Goal: Transaction & Acquisition: Register for event/course

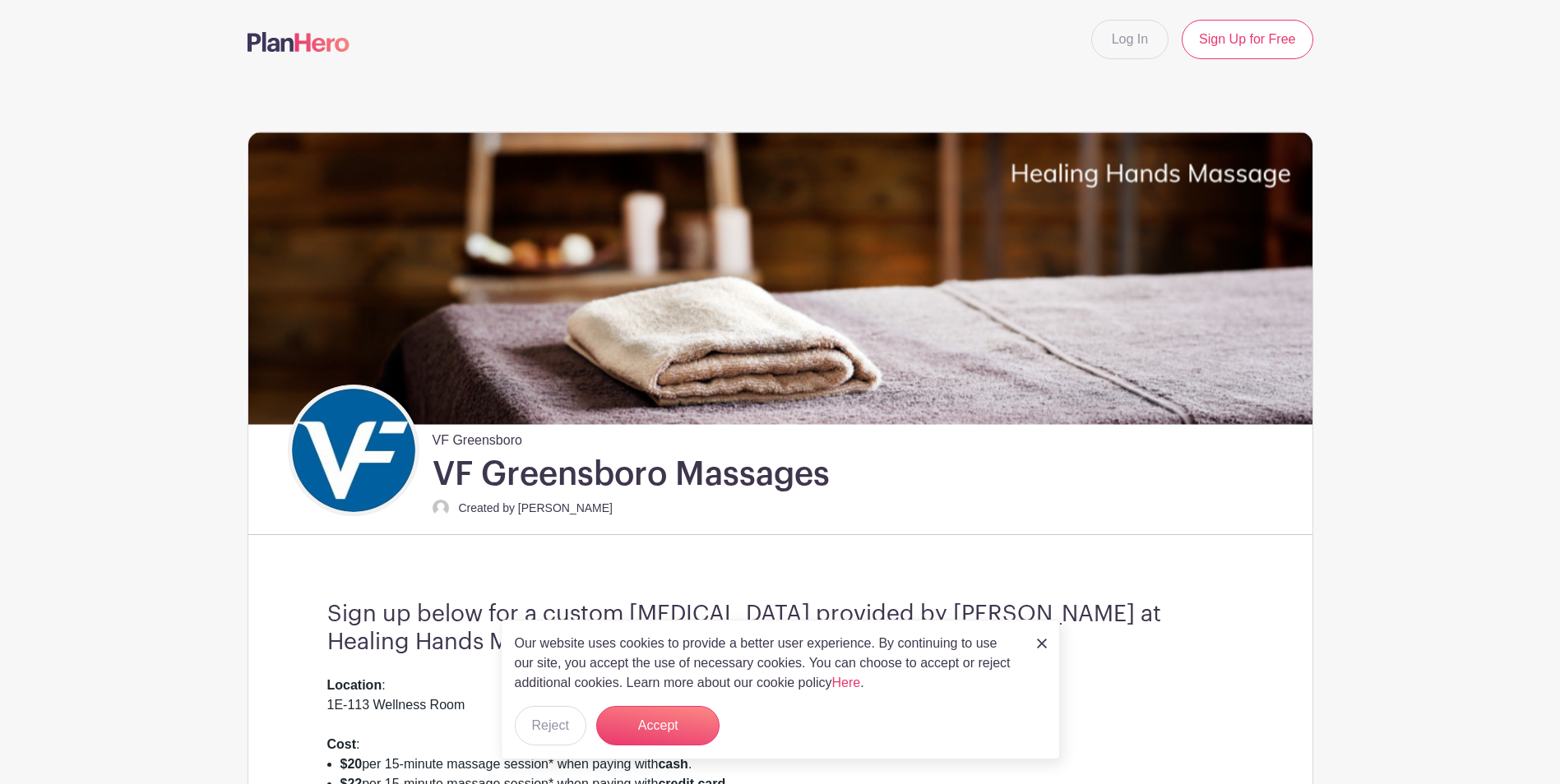
click at [1028, 645] on div "Our website uses cookies to provide a better user experience. By continuing to …" at bounding box center [780, 690] width 559 height 140
click at [1045, 646] on img at bounding box center [1041, 643] width 9 height 9
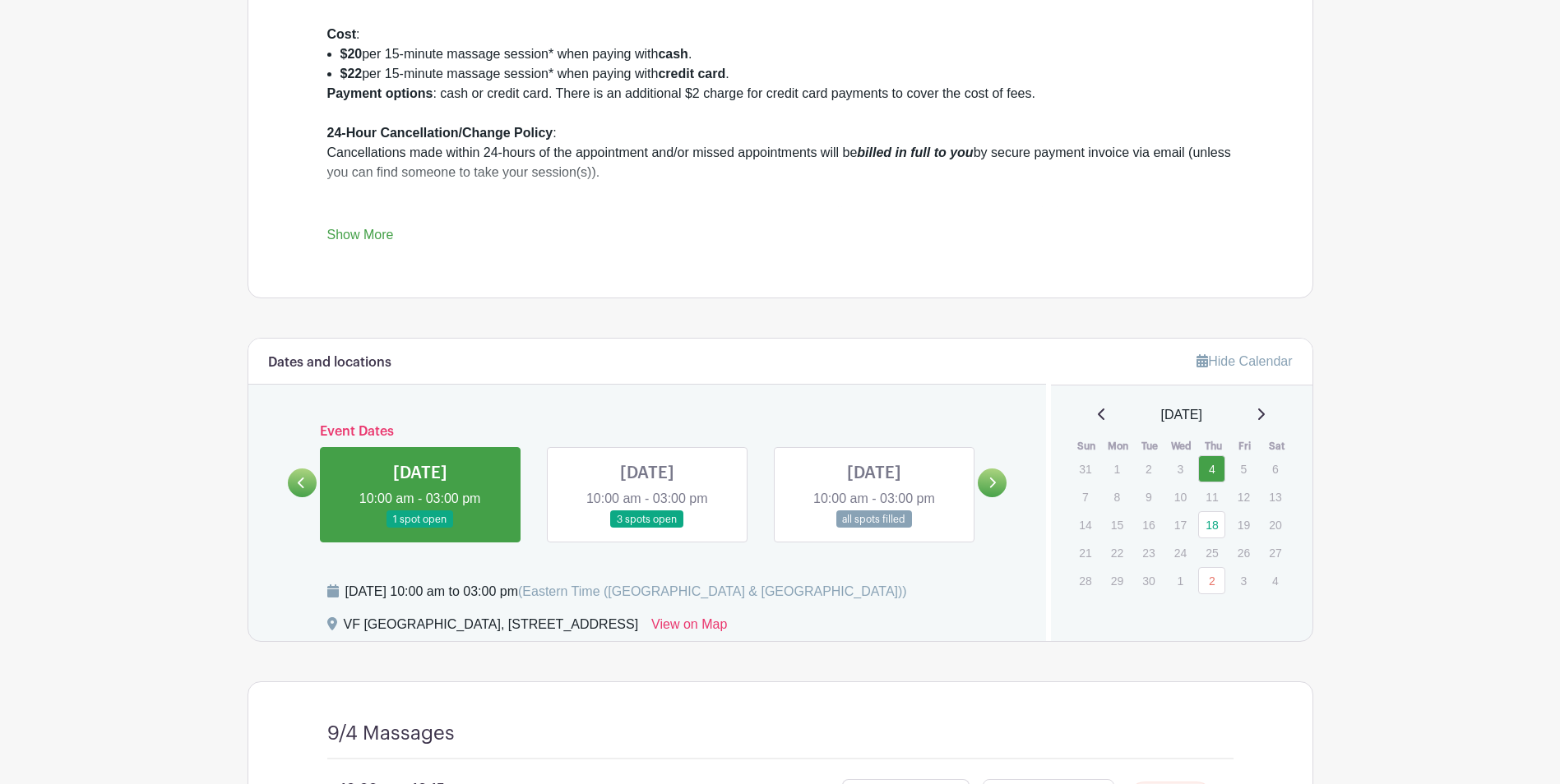
scroll to position [739, 0]
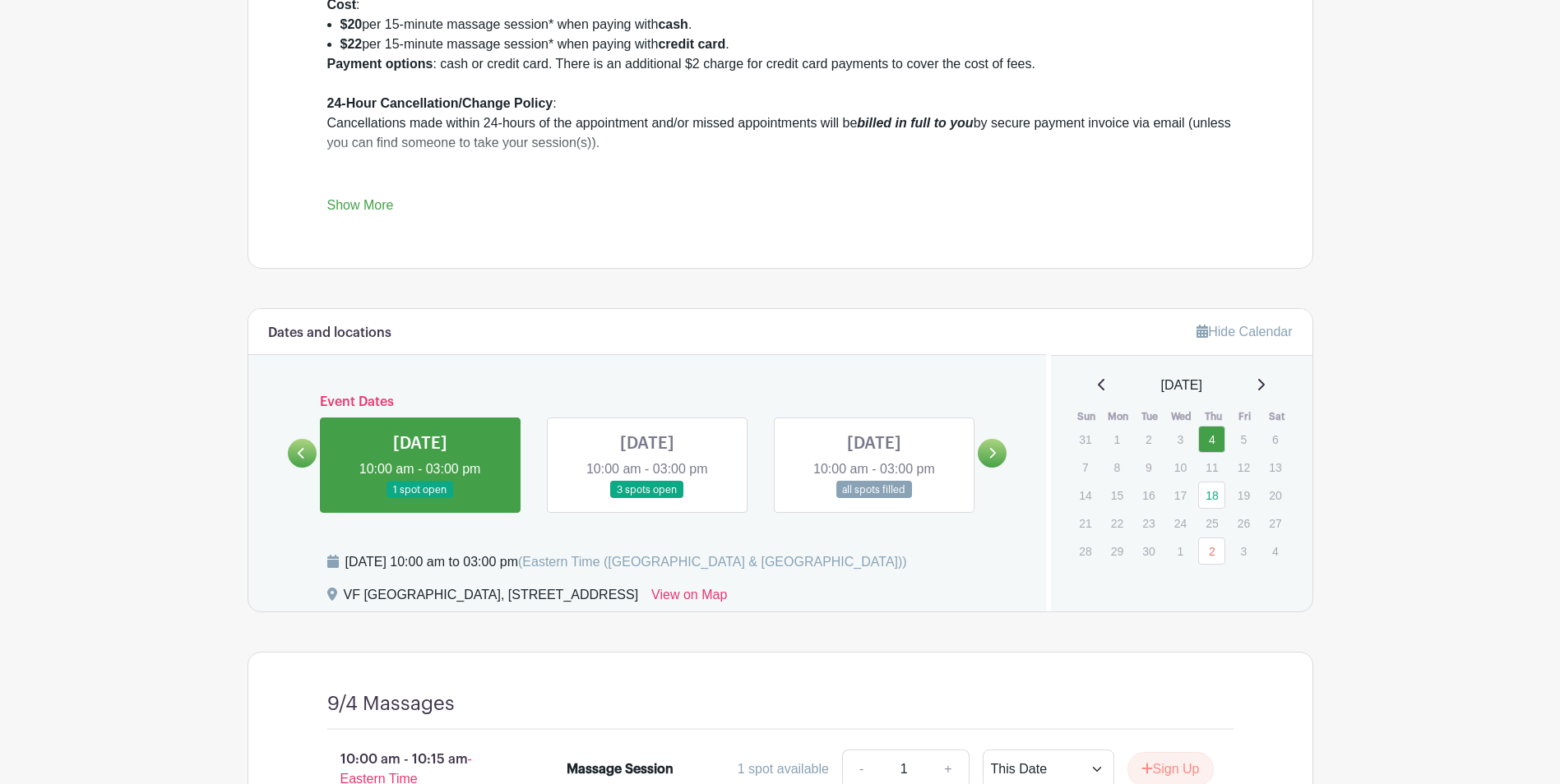
click at [420, 499] on link at bounding box center [420, 499] width 0 height 0
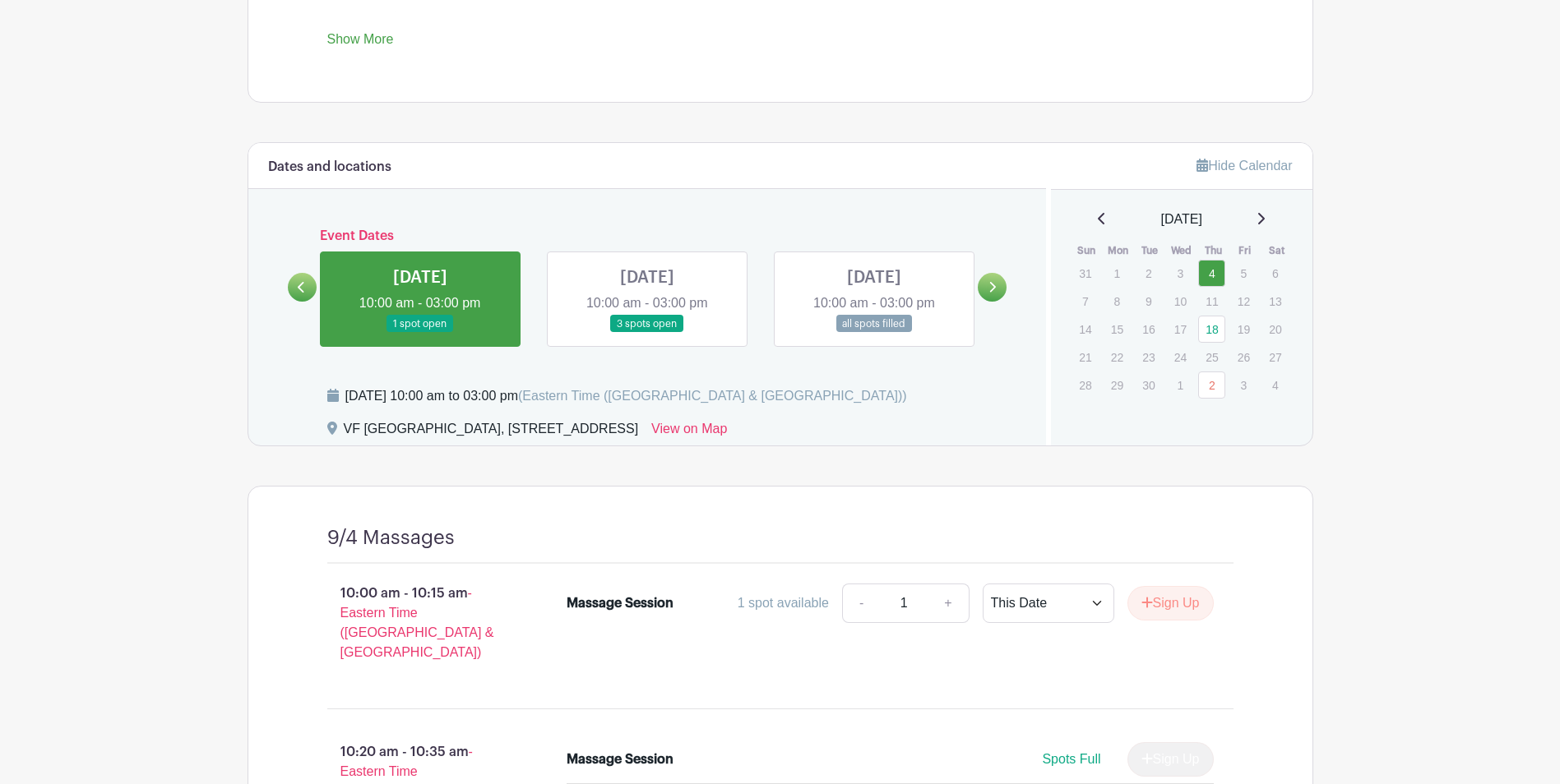
scroll to position [904, 0]
click at [647, 335] on link at bounding box center [647, 335] width 0 height 0
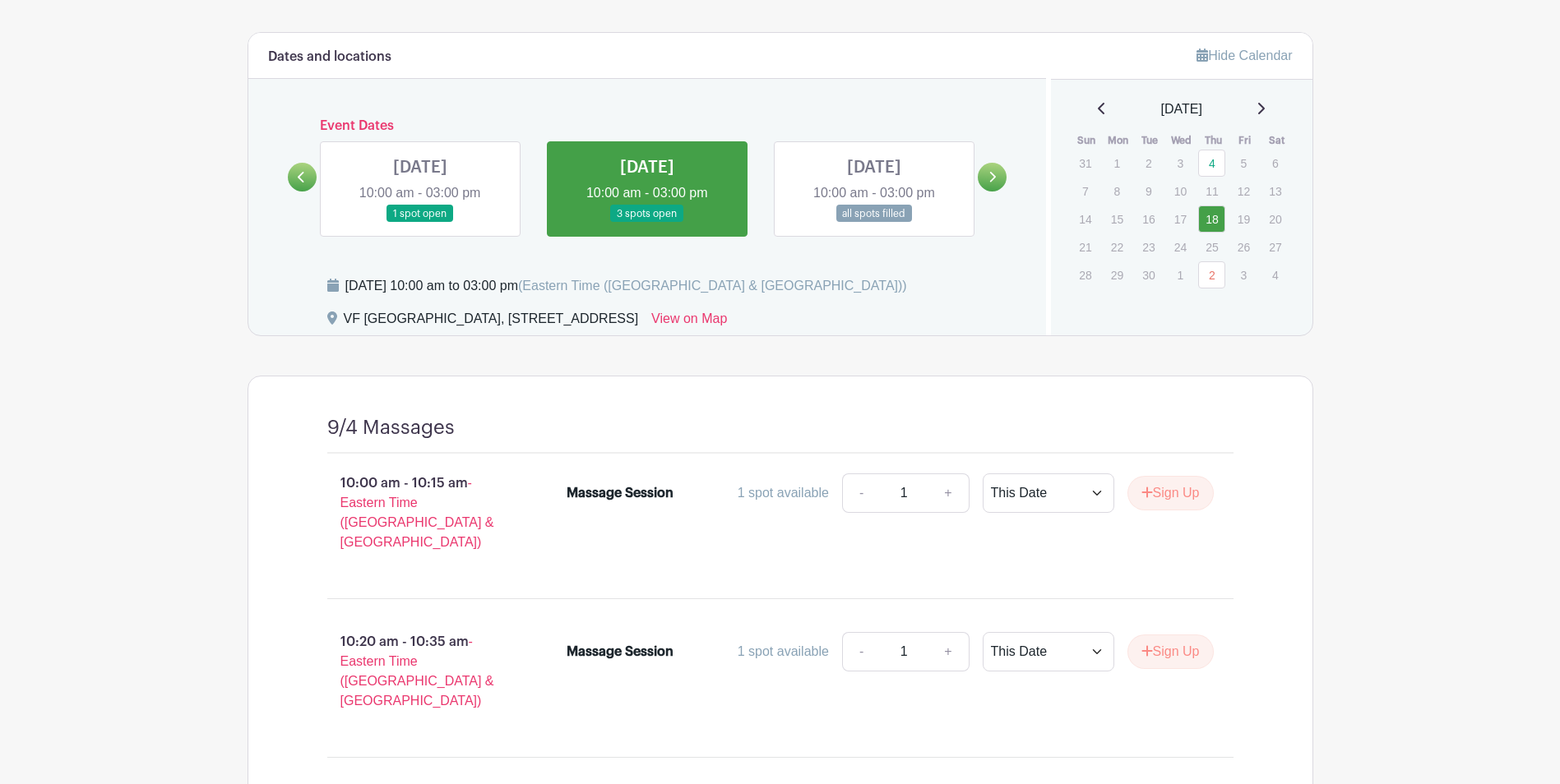
scroll to position [987, 0]
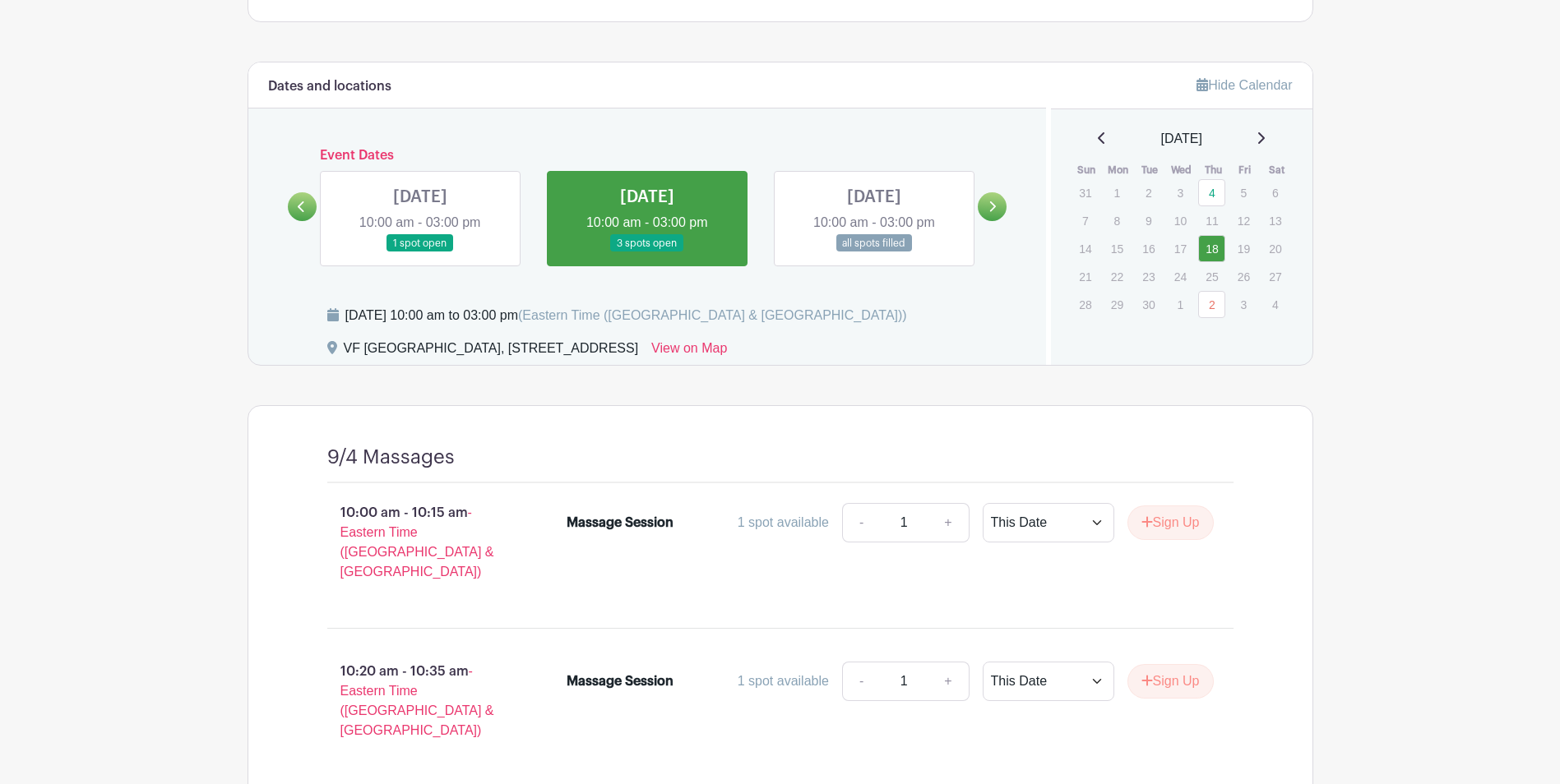
click at [420, 252] on link at bounding box center [420, 252] width 0 height 0
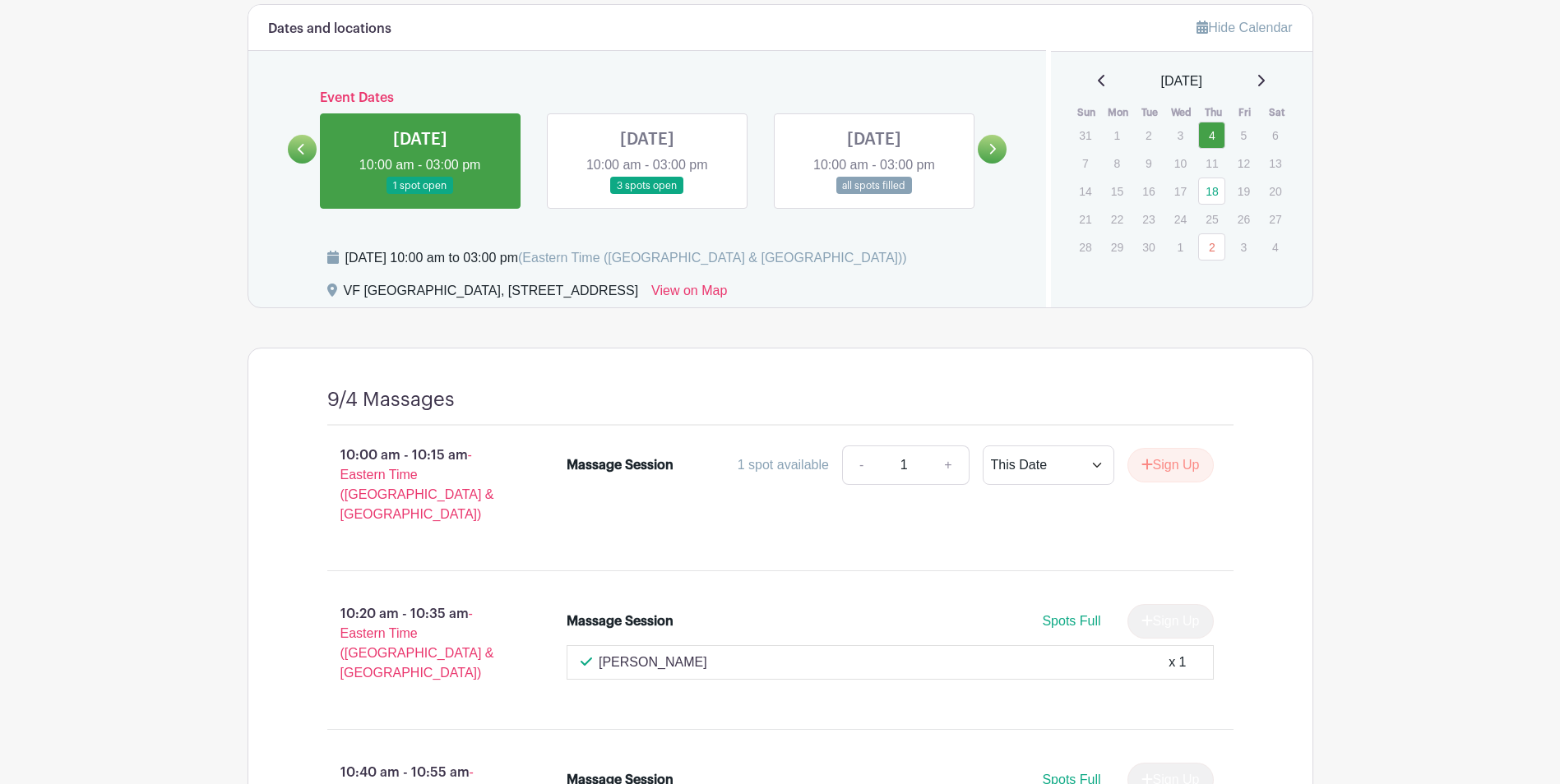
scroll to position [1068, 0]
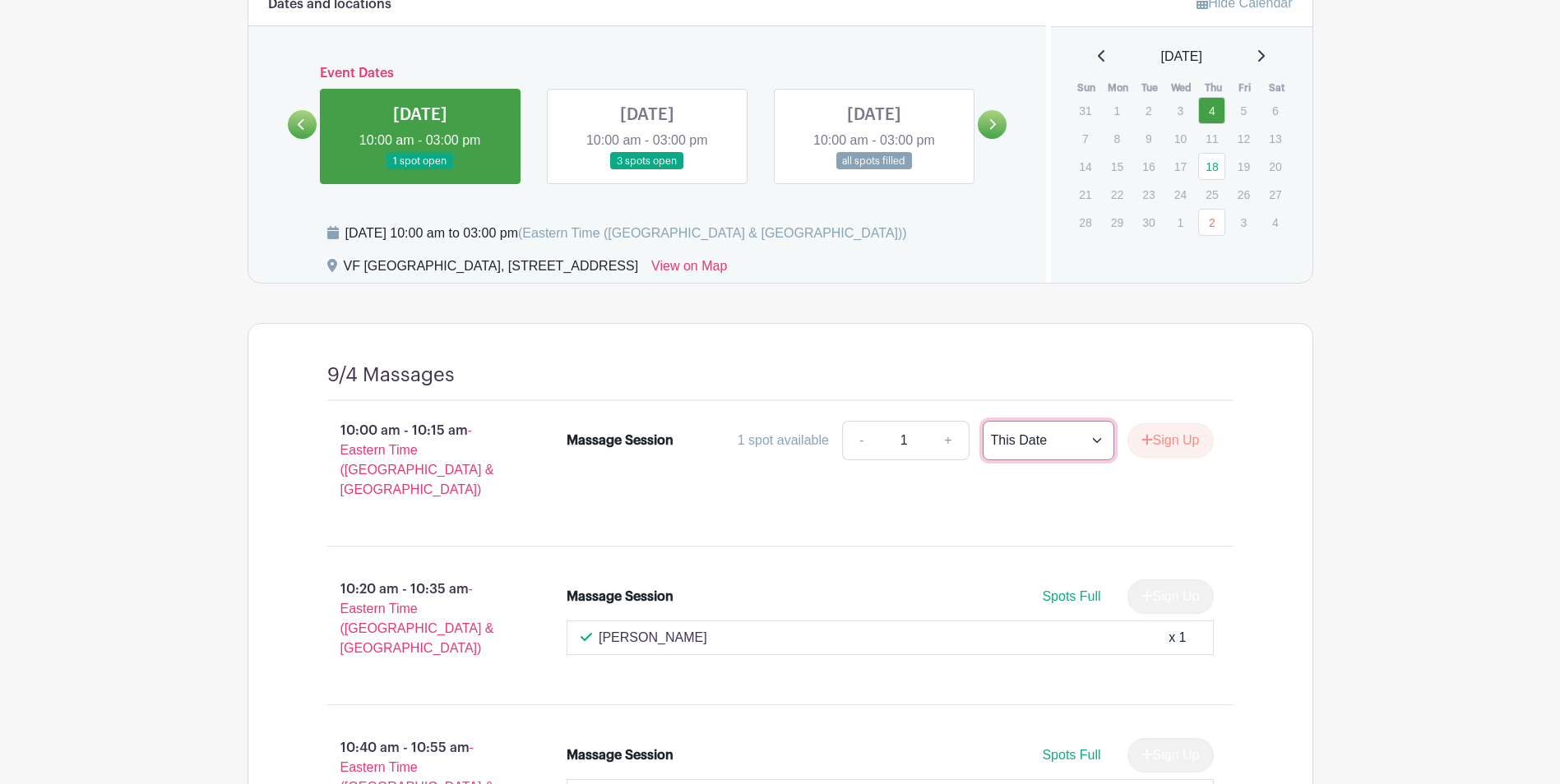
click at [1060, 444] on select "This Date Select Dates" at bounding box center [1048, 441] width 131 height 40
click at [959, 441] on link "+" at bounding box center [948, 441] width 41 height 40
click at [856, 446] on link "-" at bounding box center [861, 441] width 38 height 40
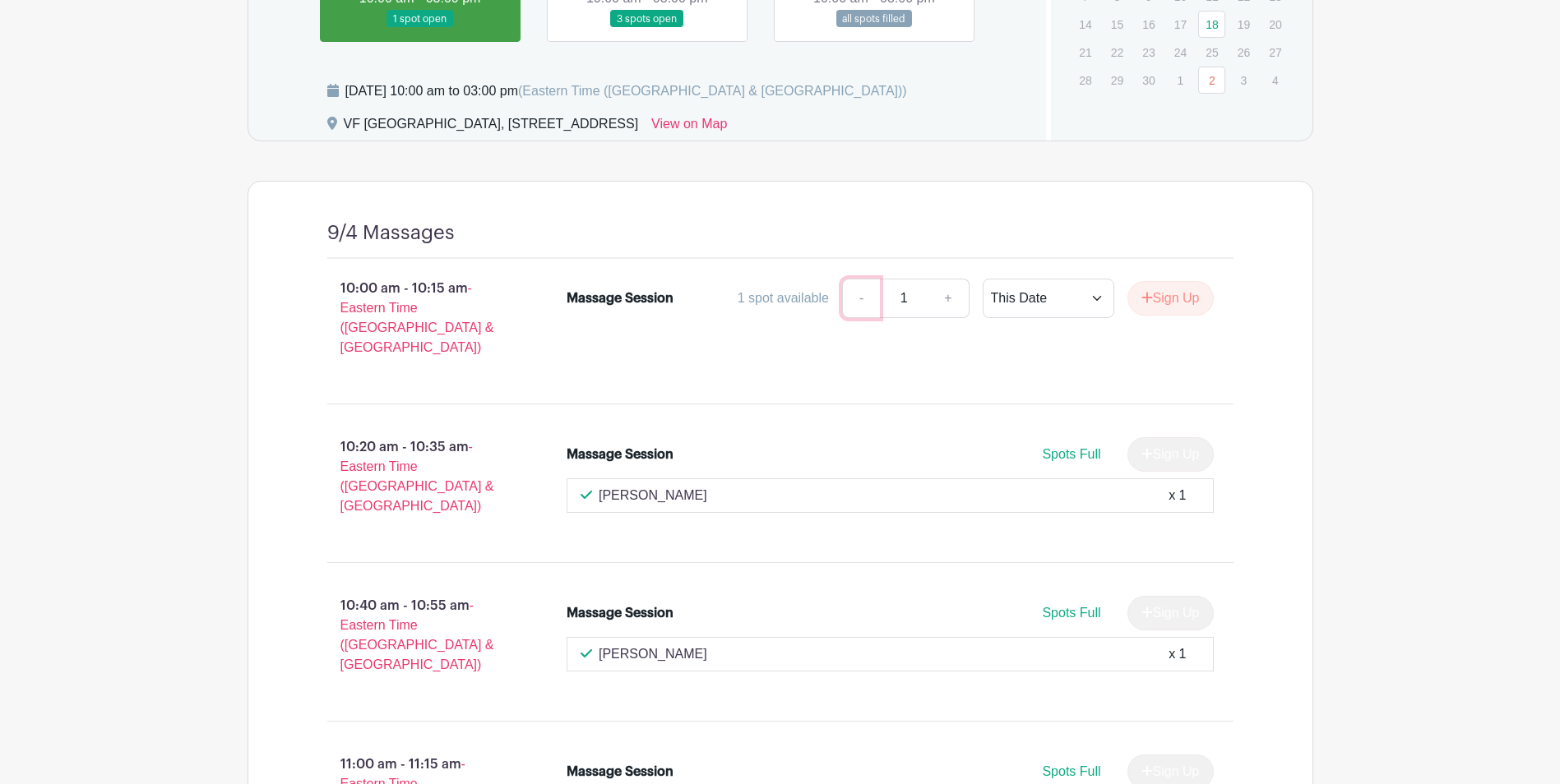
scroll to position [1233, 0]
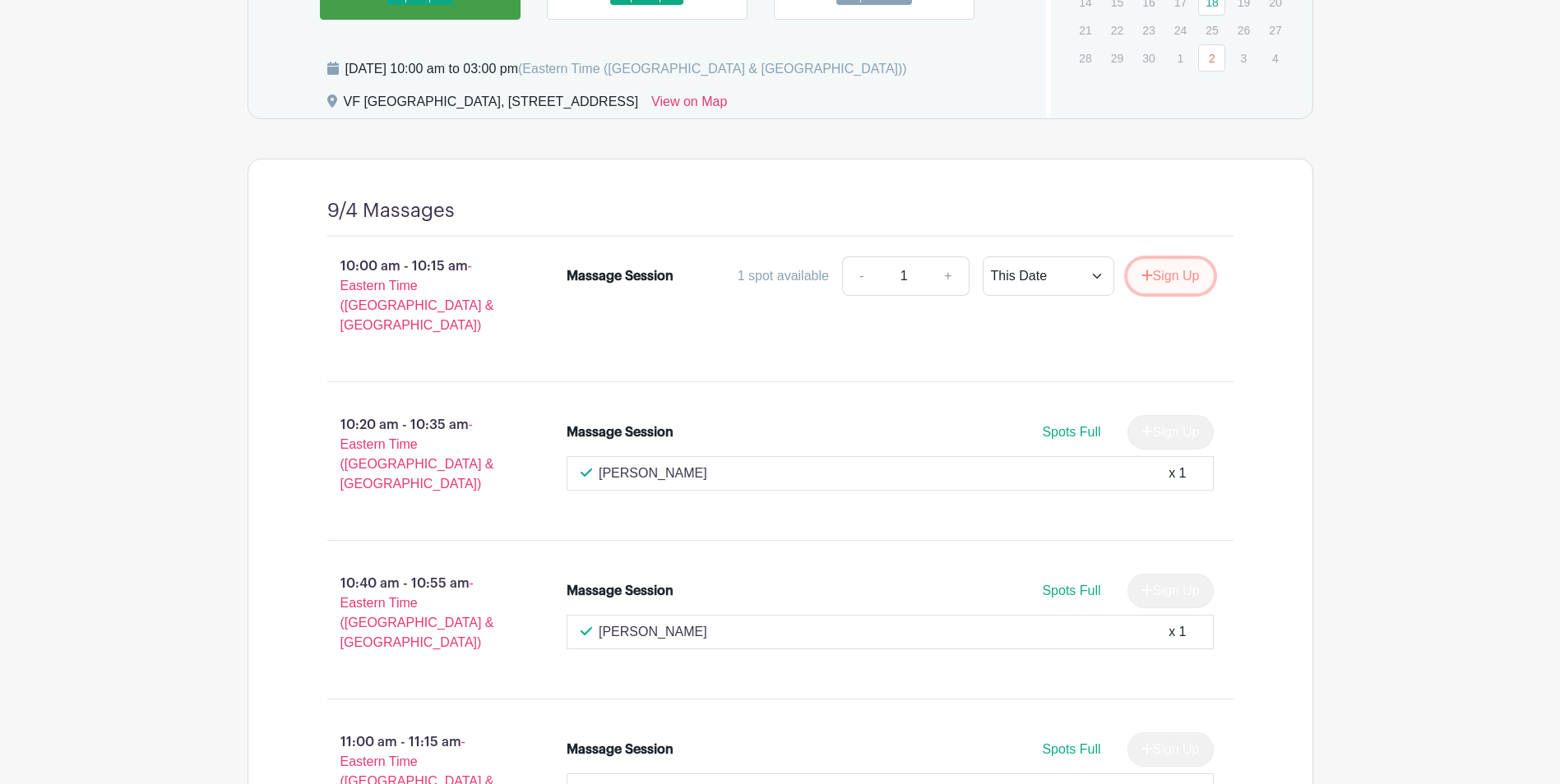
click at [1153, 273] on button "Sign Up" at bounding box center [1170, 276] width 86 height 34
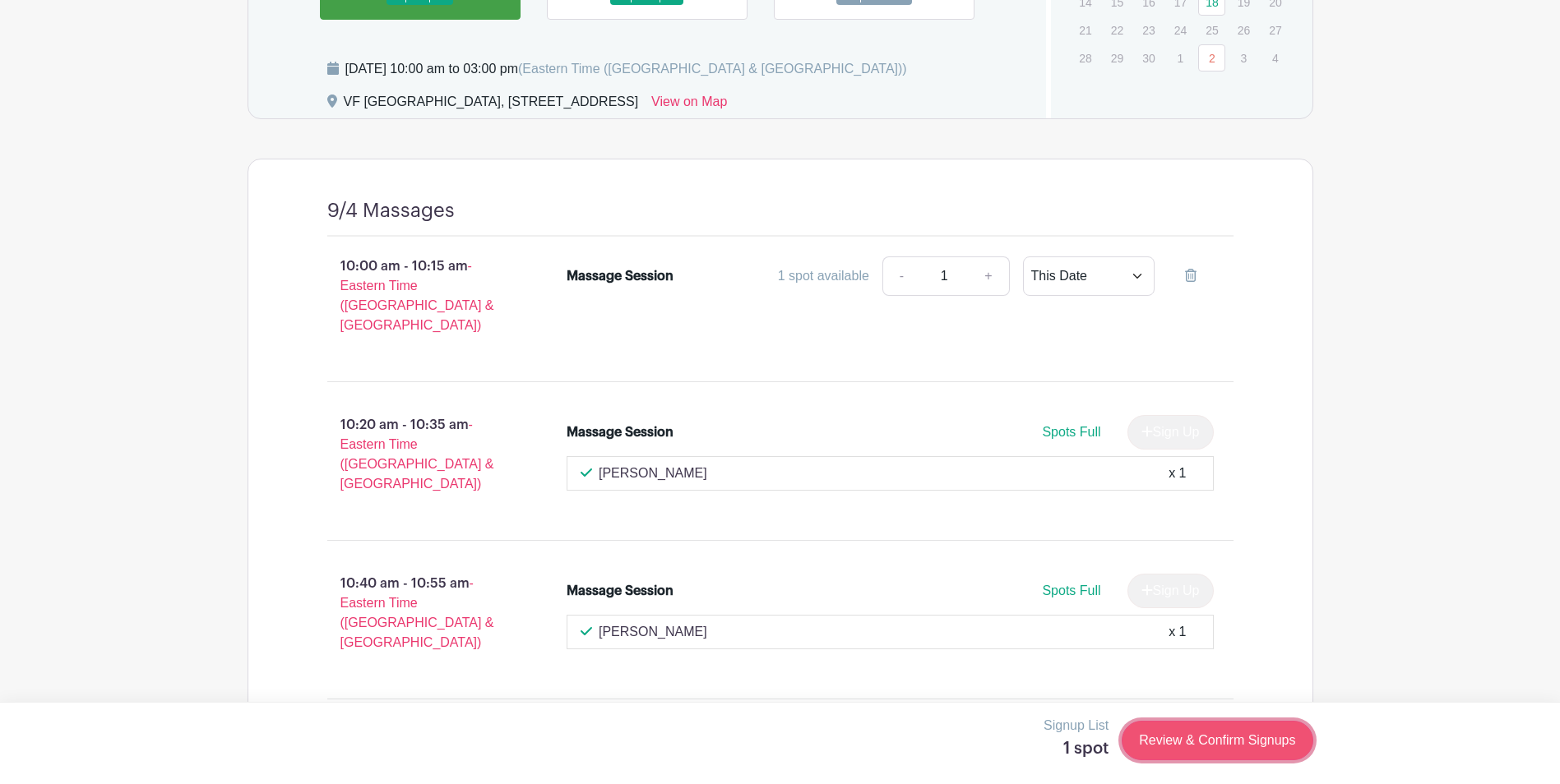
click at [1226, 729] on link "Review & Confirm Signups" at bounding box center [1216, 740] width 191 height 40
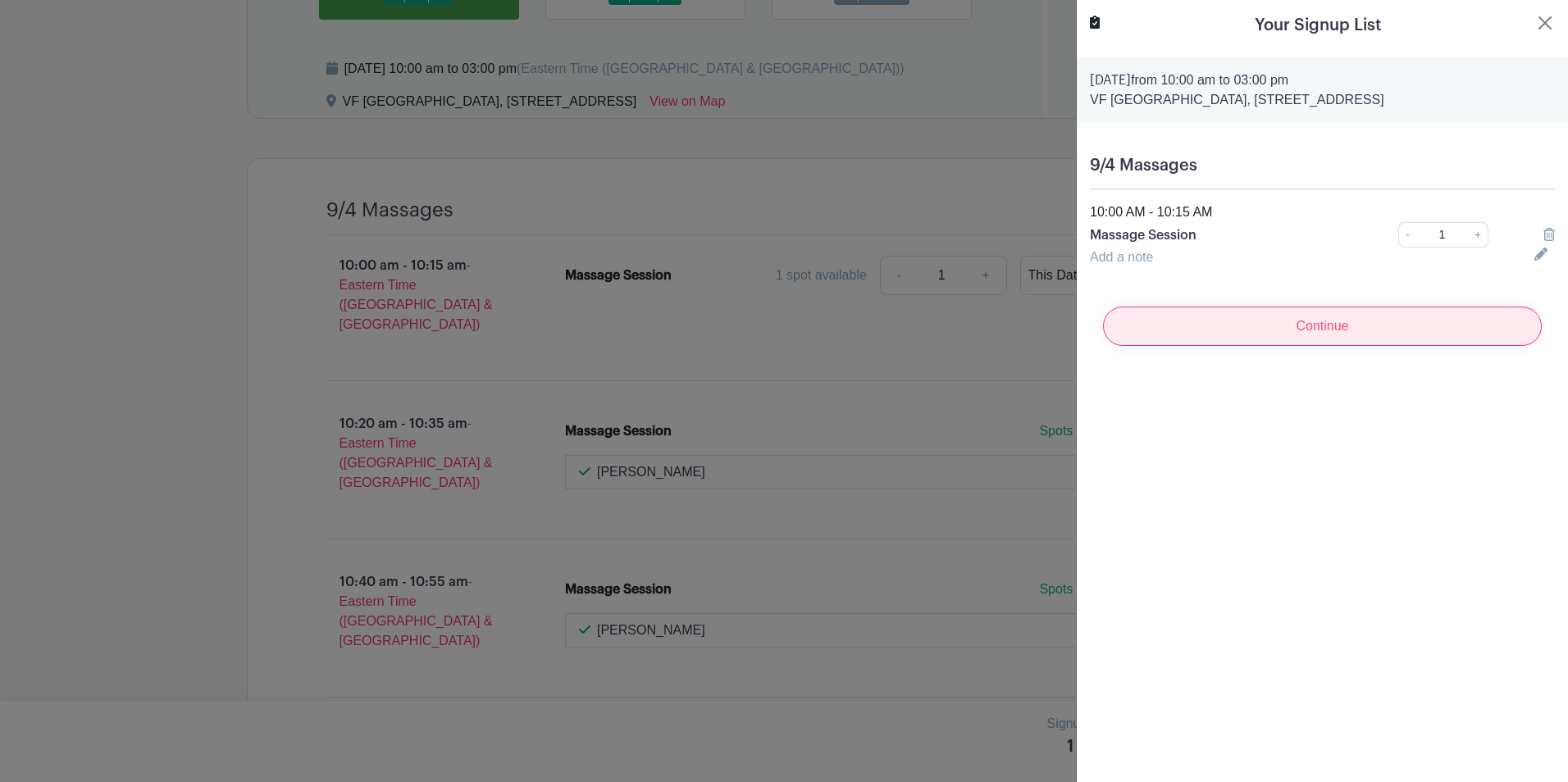
click at [1239, 345] on input "Continue" at bounding box center [1322, 326] width 439 height 39
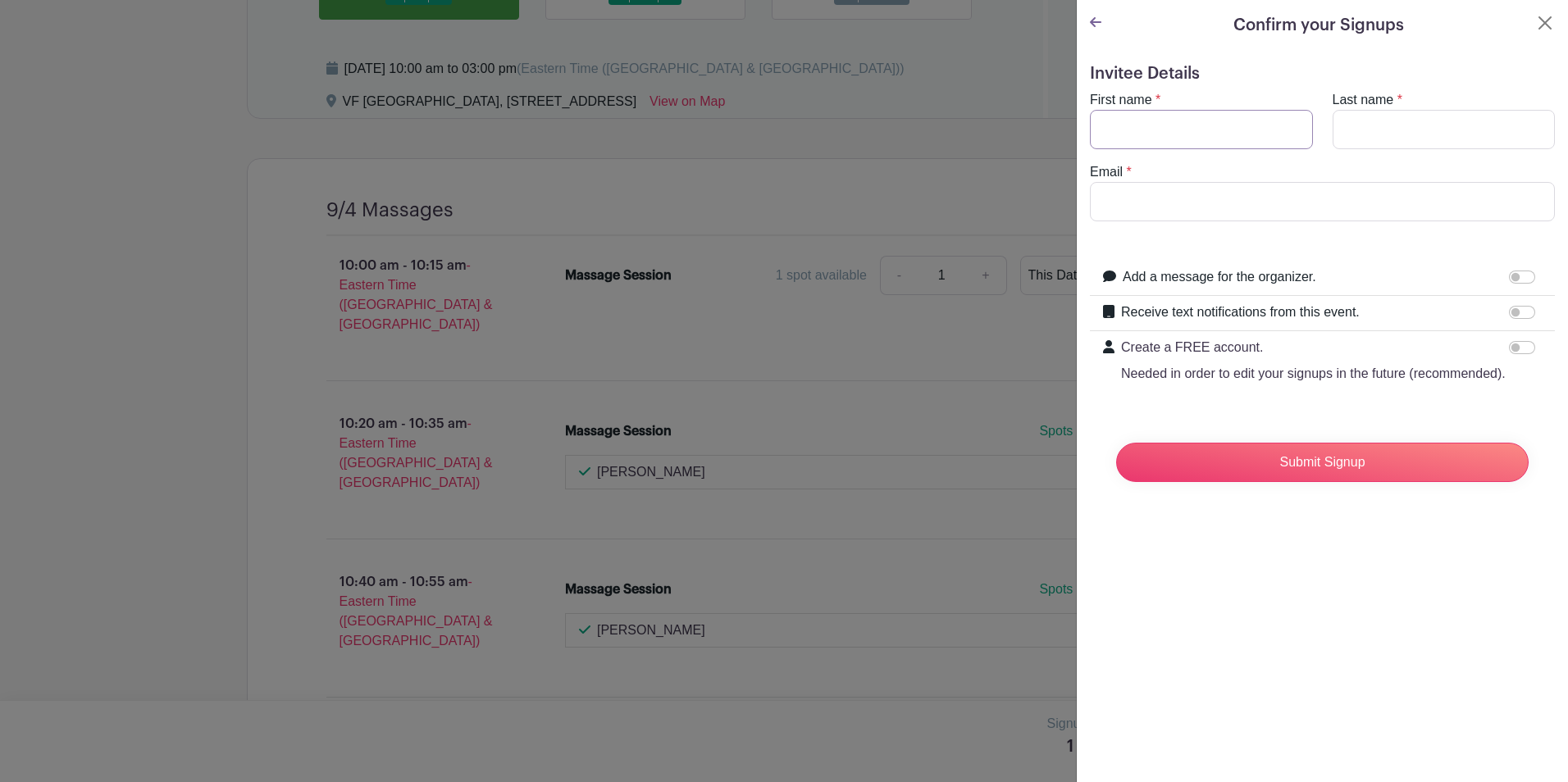
click at [1180, 126] on input "First name" at bounding box center [1201, 129] width 223 height 39
type input "[PERSON_NAME]"
type input "[PERSON_NAME][EMAIL_ADDRESS][DOMAIN_NAME]"
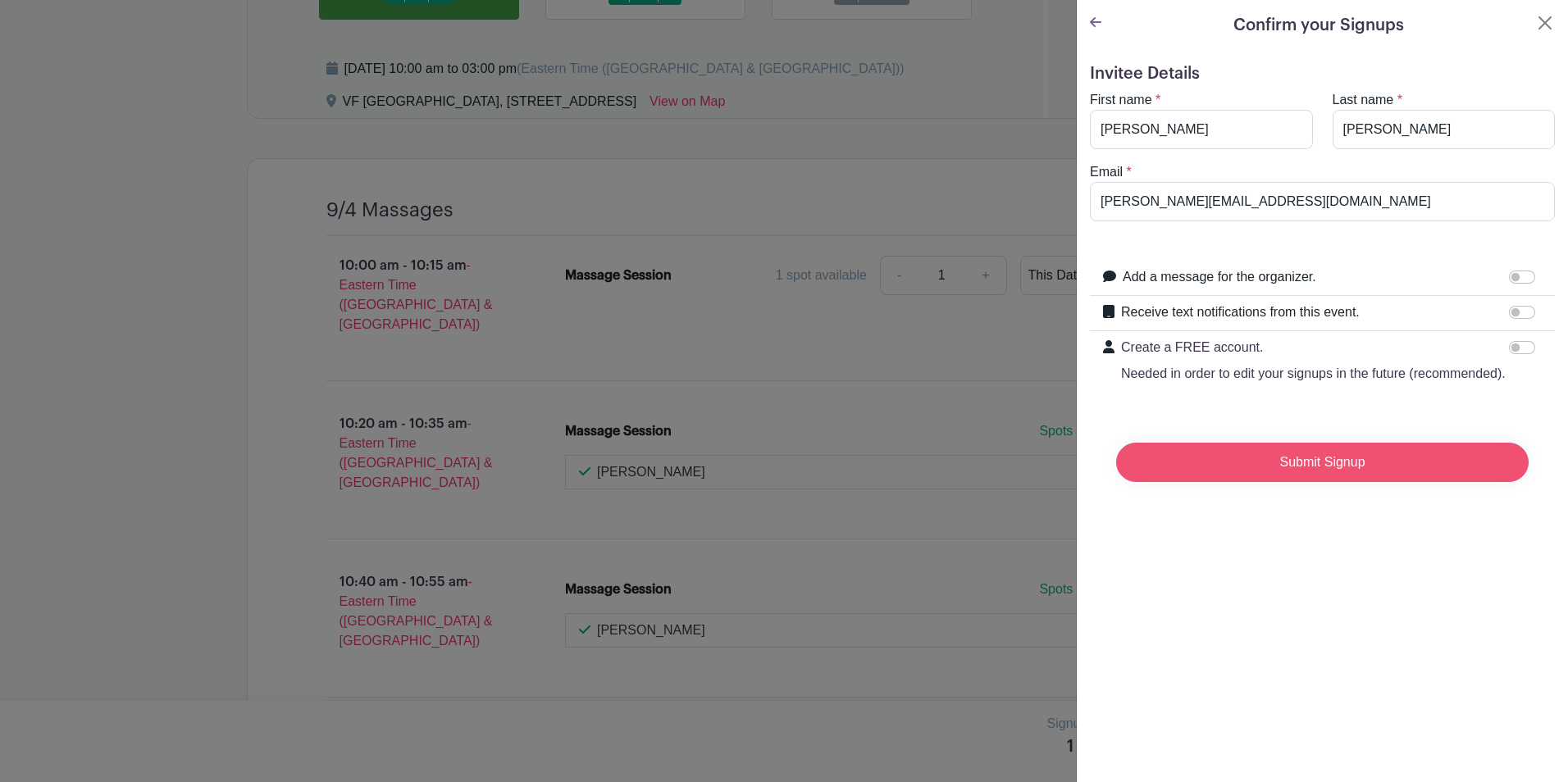
click at [1332, 475] on input "Submit Signup" at bounding box center [1322, 463] width 412 height 39
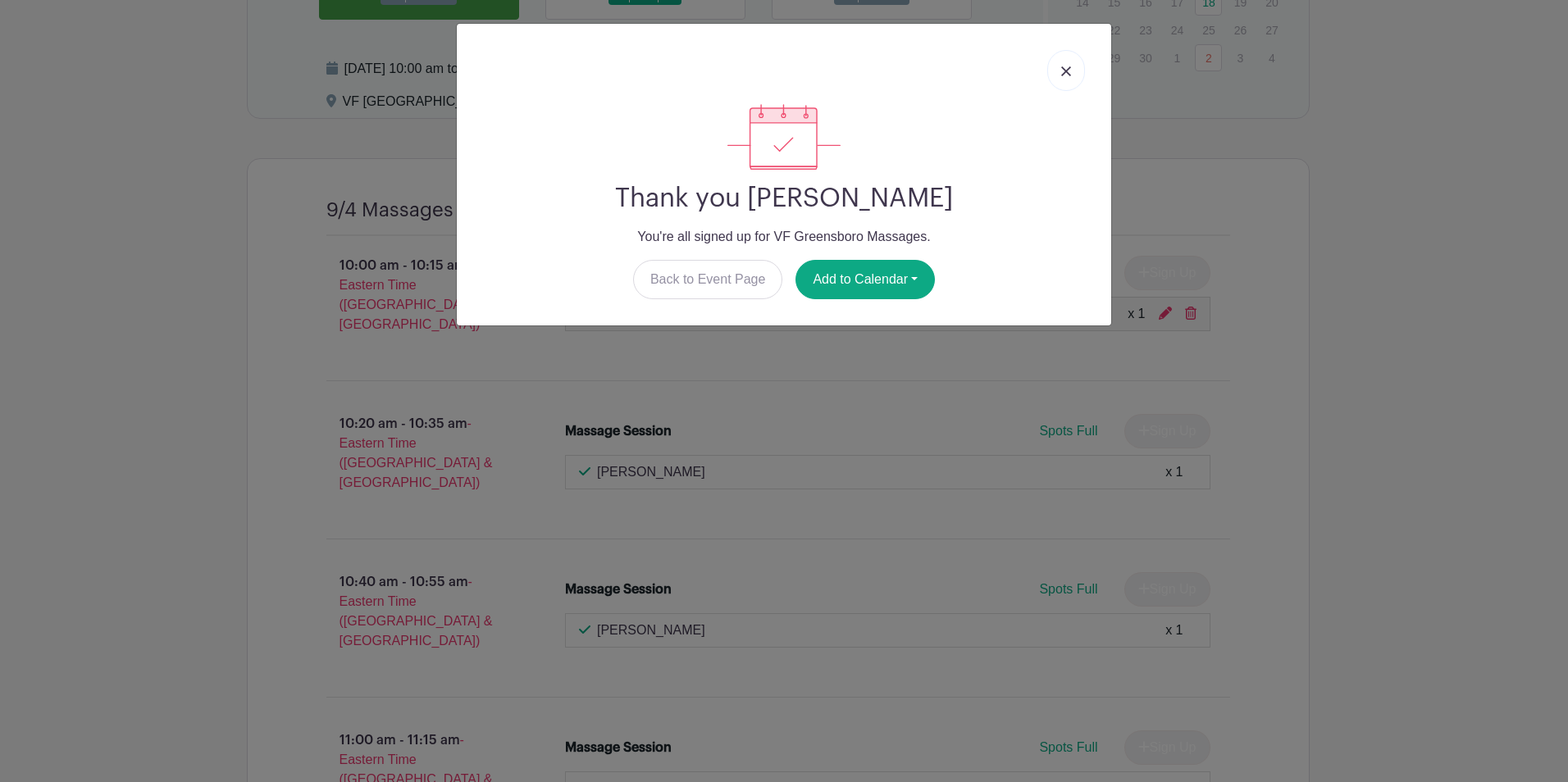
click at [1063, 77] on link at bounding box center [1066, 70] width 38 height 41
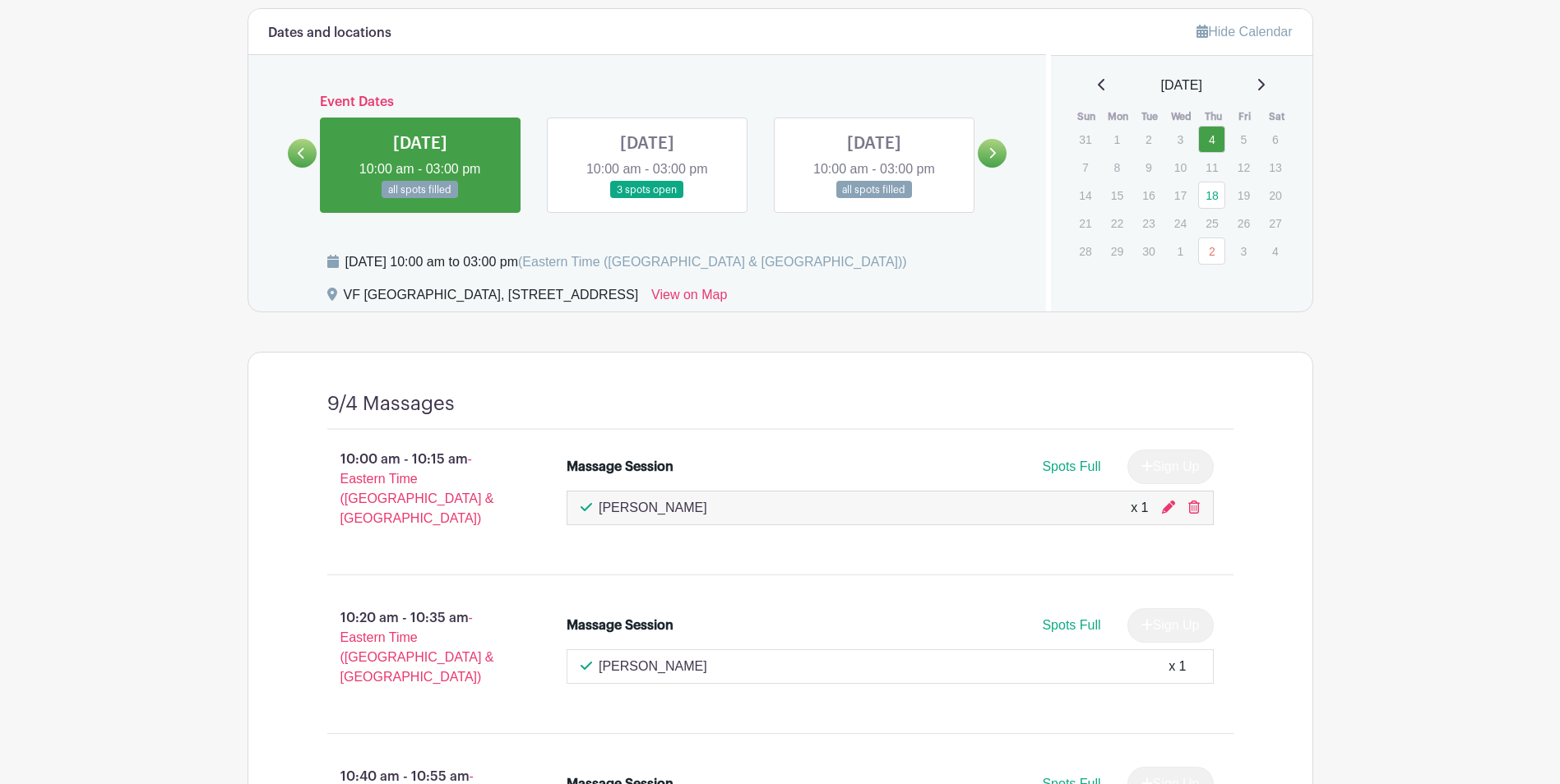
scroll to position [1068, 0]
